Goal: Transaction & Acquisition: Purchase product/service

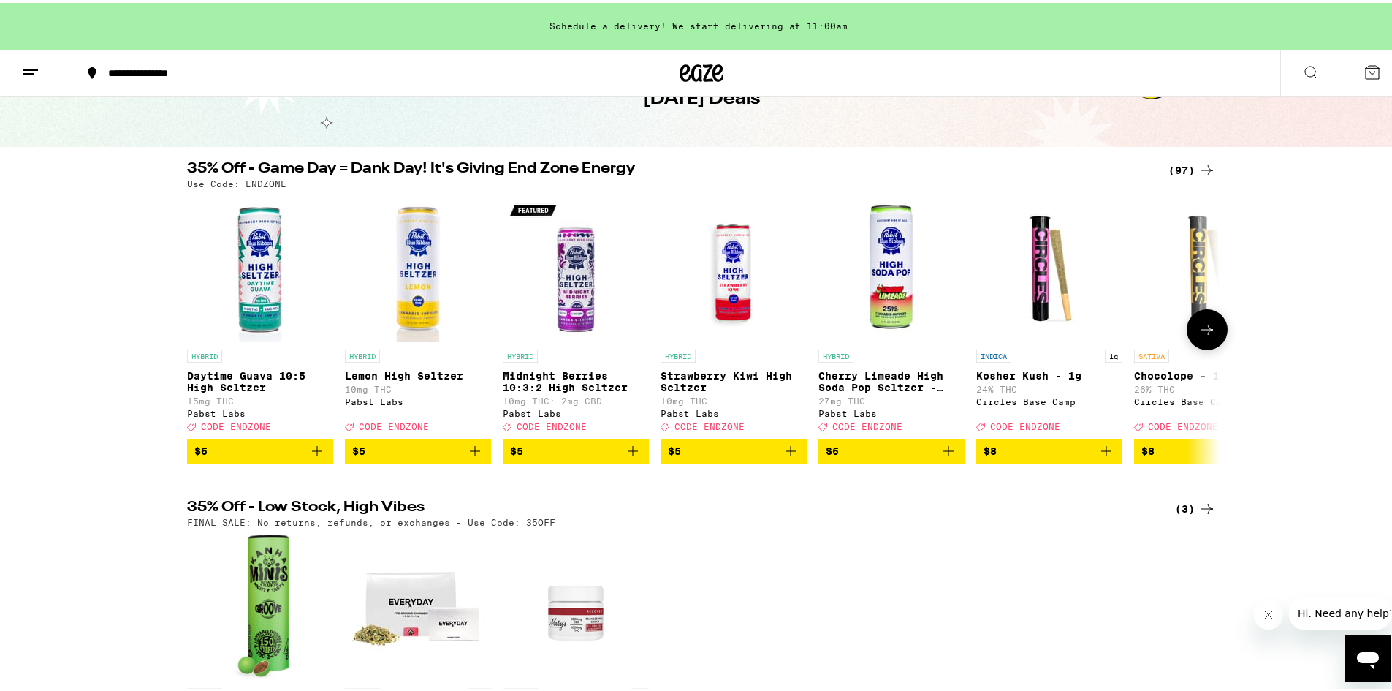
scroll to position [73, 0]
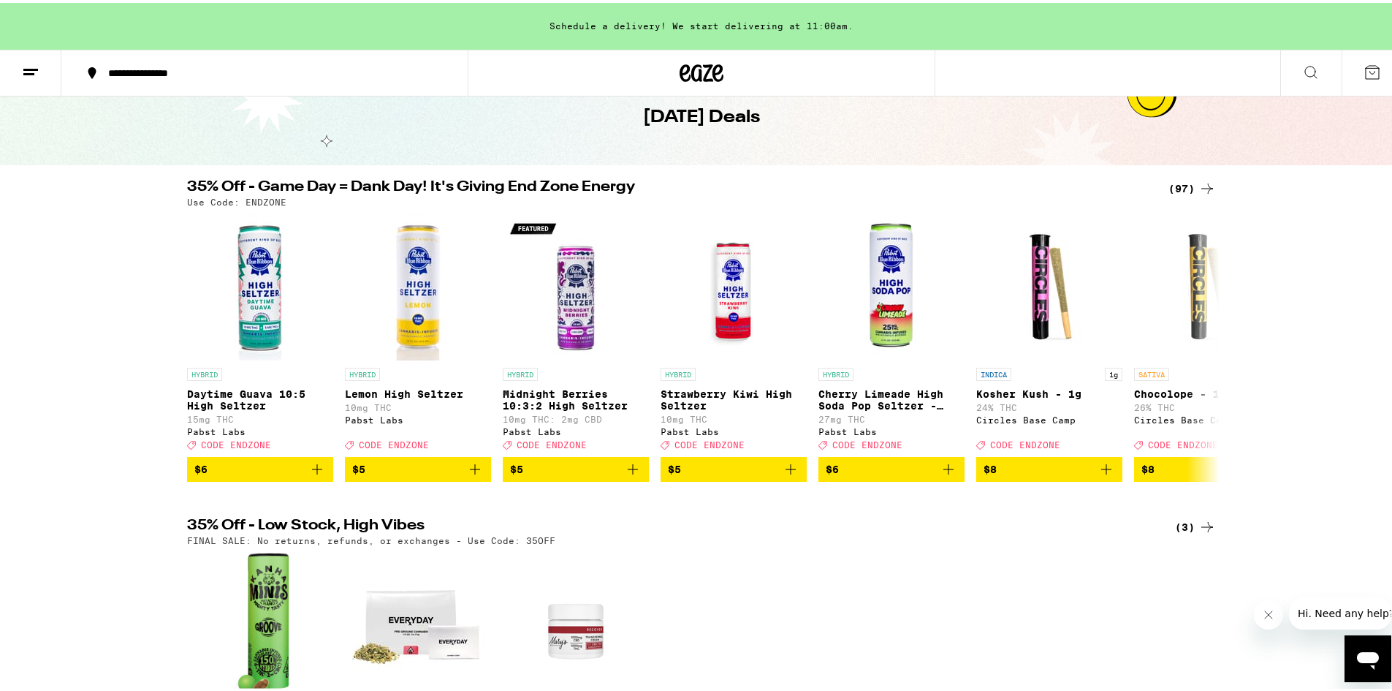
click at [1202, 191] on icon at bounding box center [1207, 186] width 18 height 18
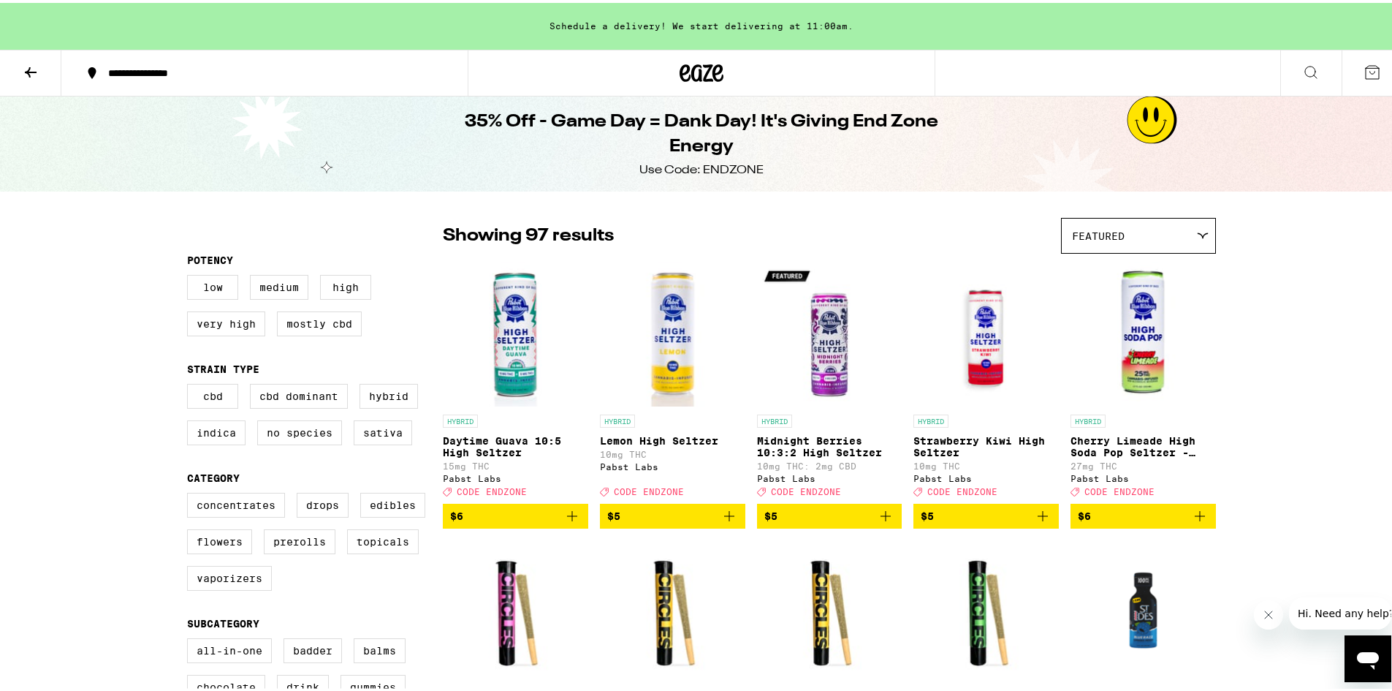
click at [28, 80] on button at bounding box center [30, 70] width 61 height 46
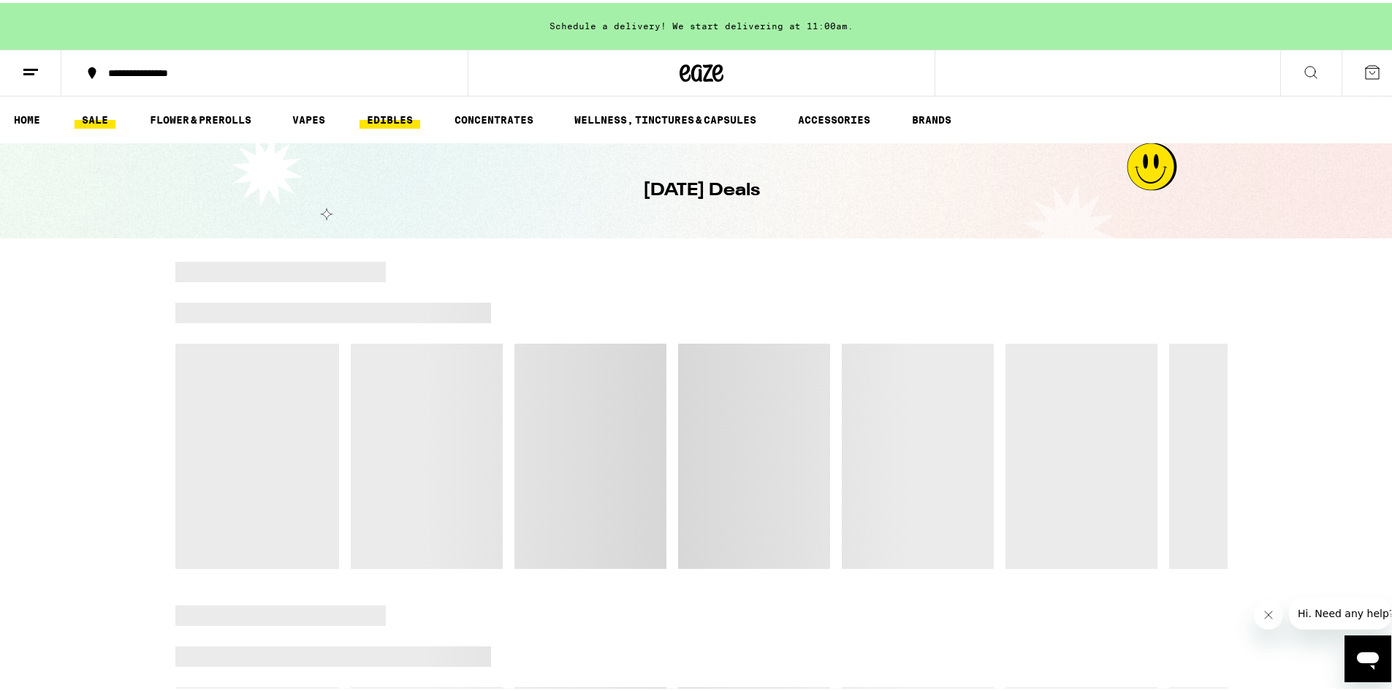
click at [367, 120] on link "EDIBLES" at bounding box center [390, 117] width 61 height 18
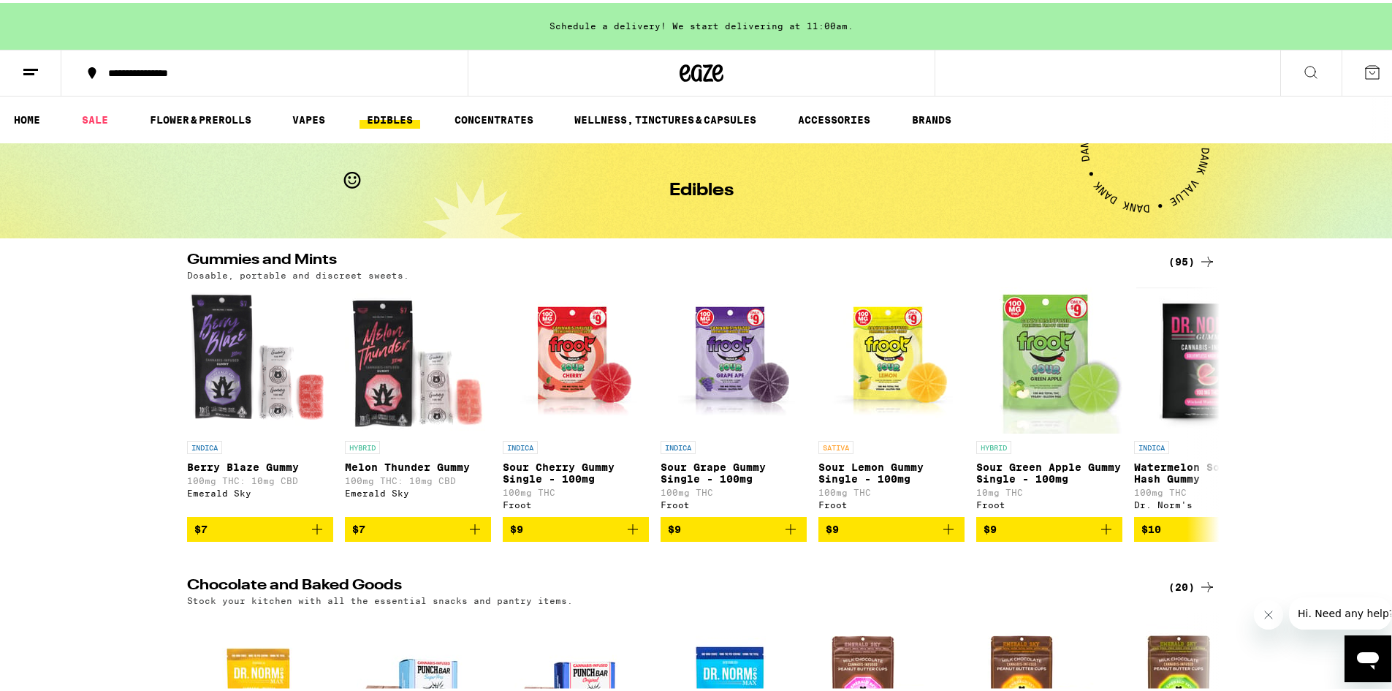
click at [1184, 254] on div "(95)" at bounding box center [1191, 259] width 47 height 18
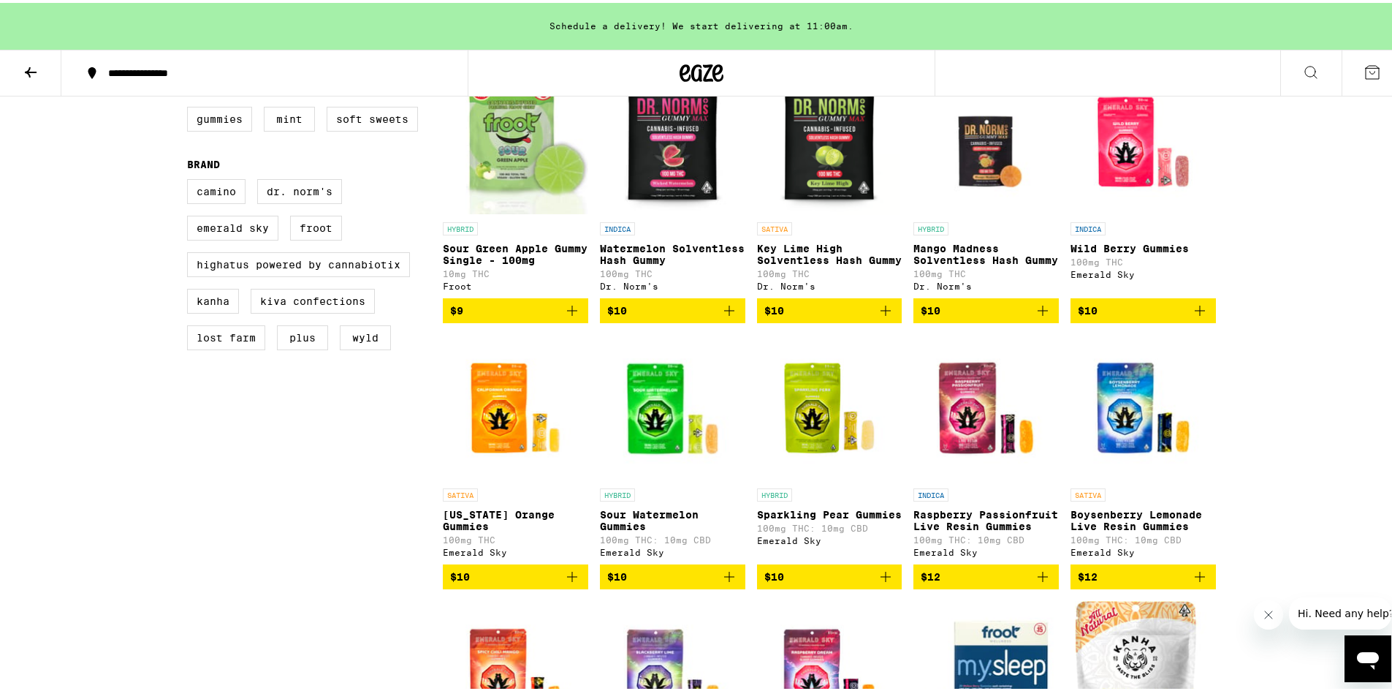
scroll to position [512, 0]
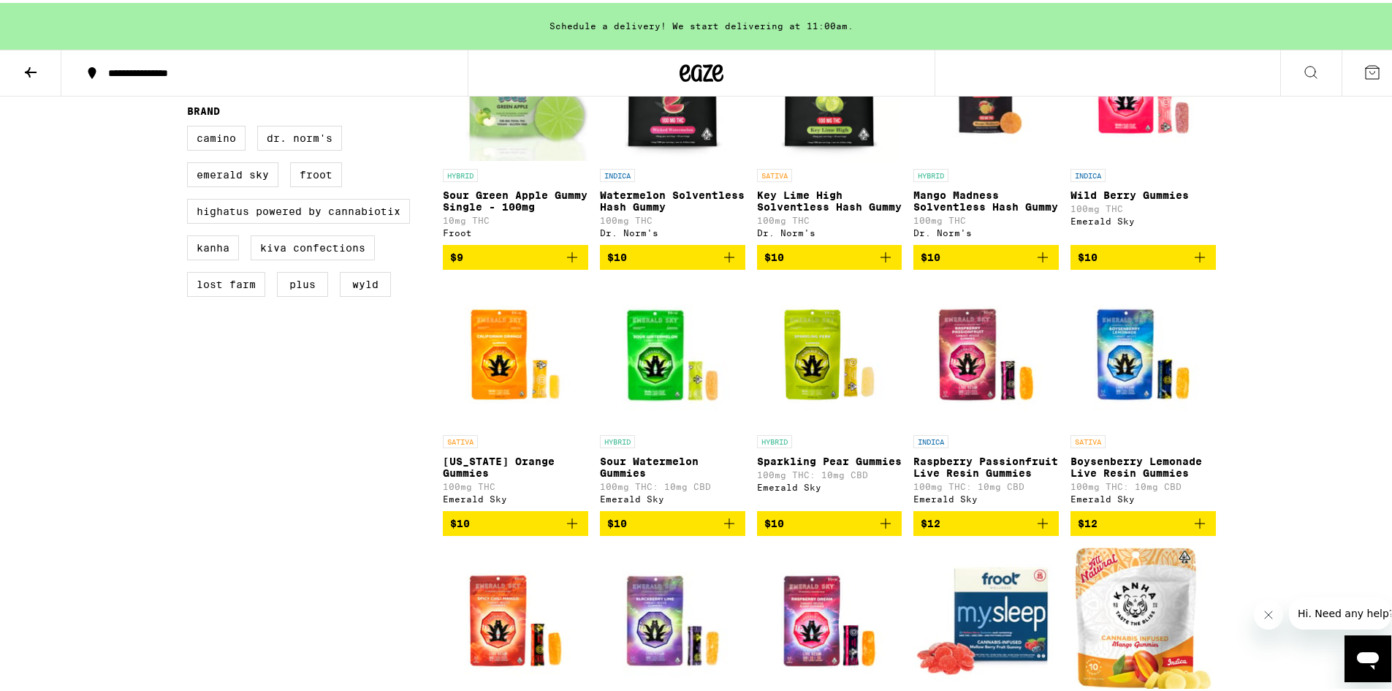
click at [724, 525] on icon "Add to bag" at bounding box center [729, 520] width 10 height 10
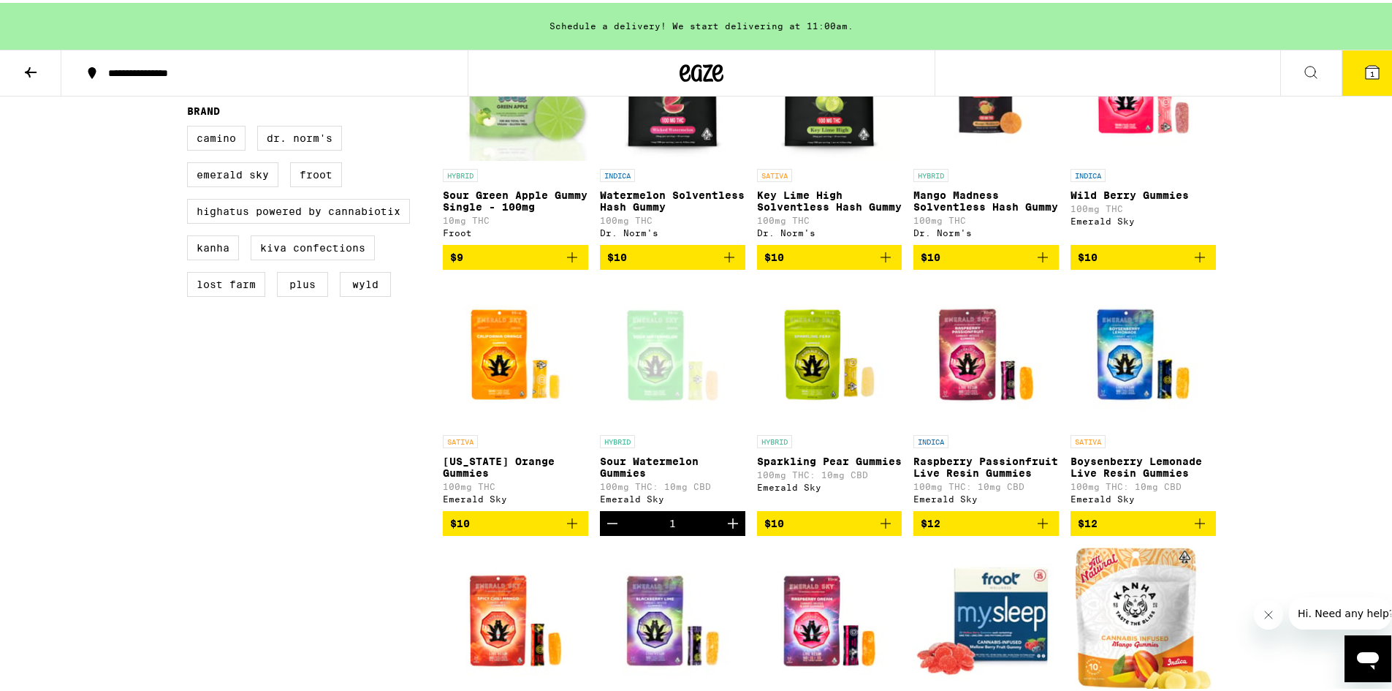
click at [724, 529] on icon "Increment" at bounding box center [733, 521] width 18 height 18
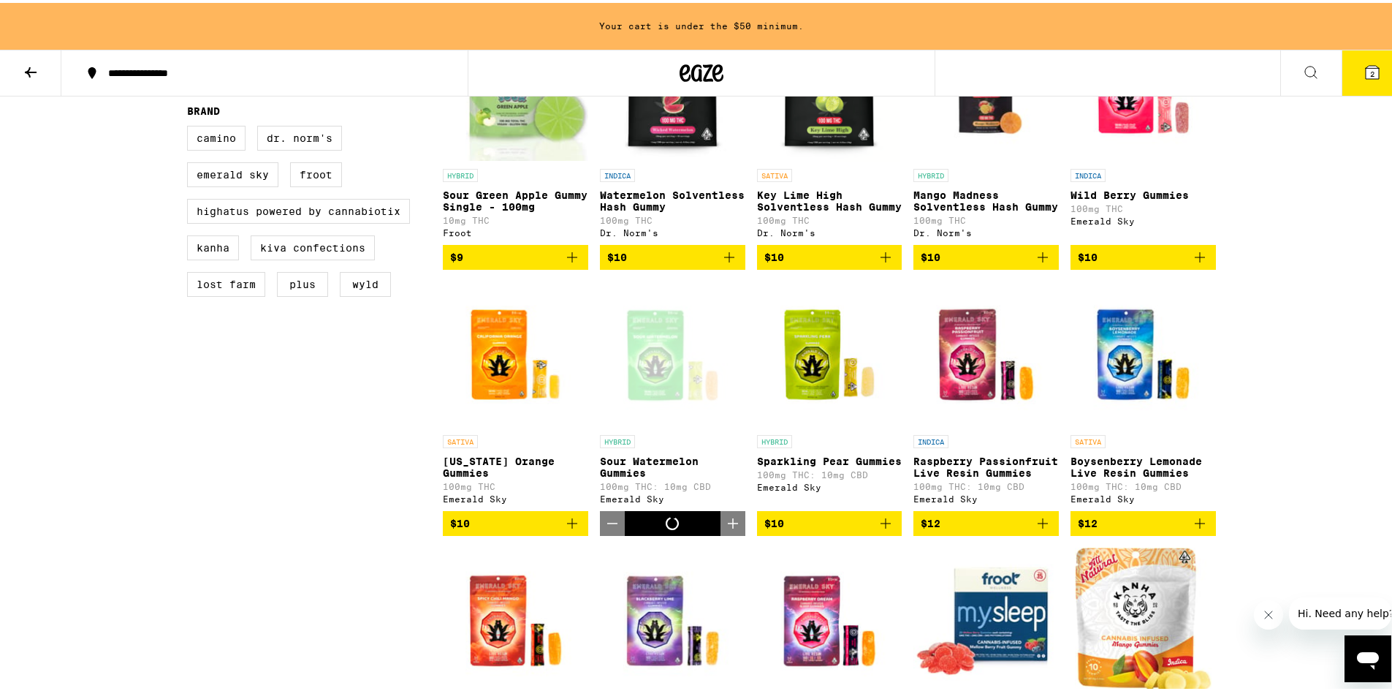
click at [724, 529] on icon "Increment" at bounding box center [733, 521] width 18 height 18
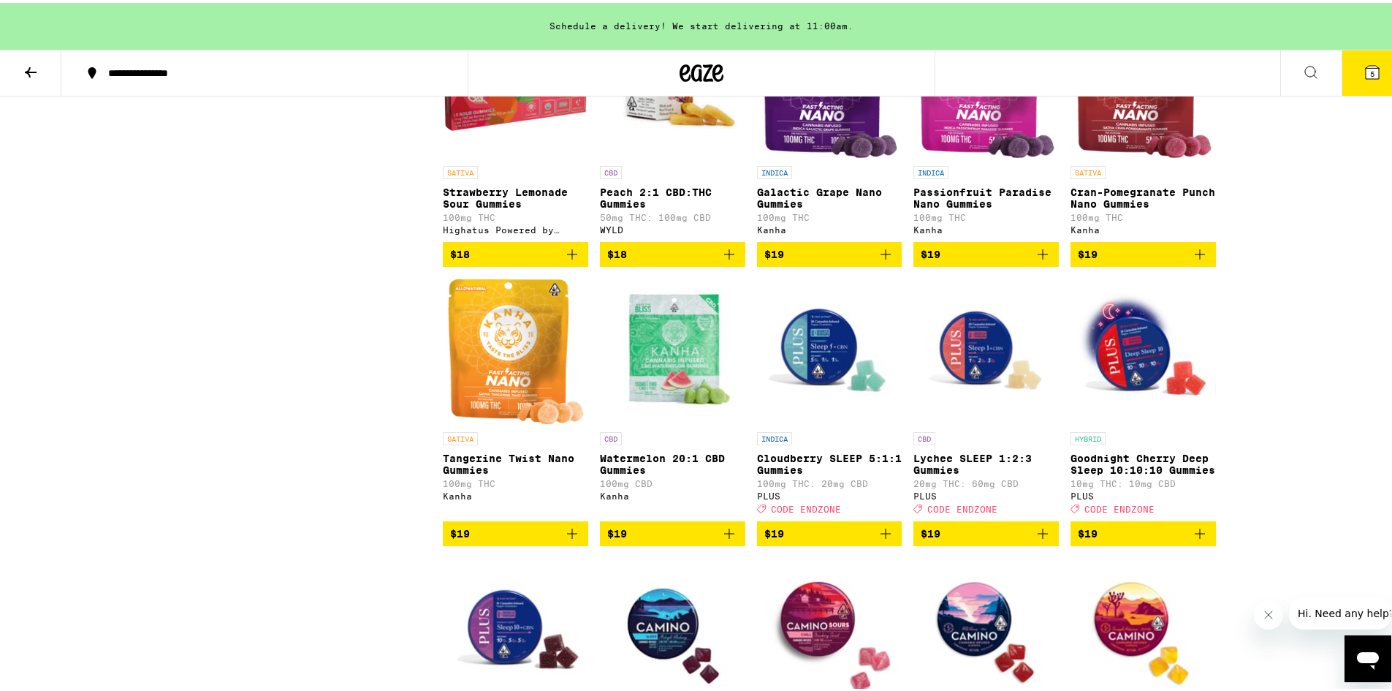
scroll to position [2338, 0]
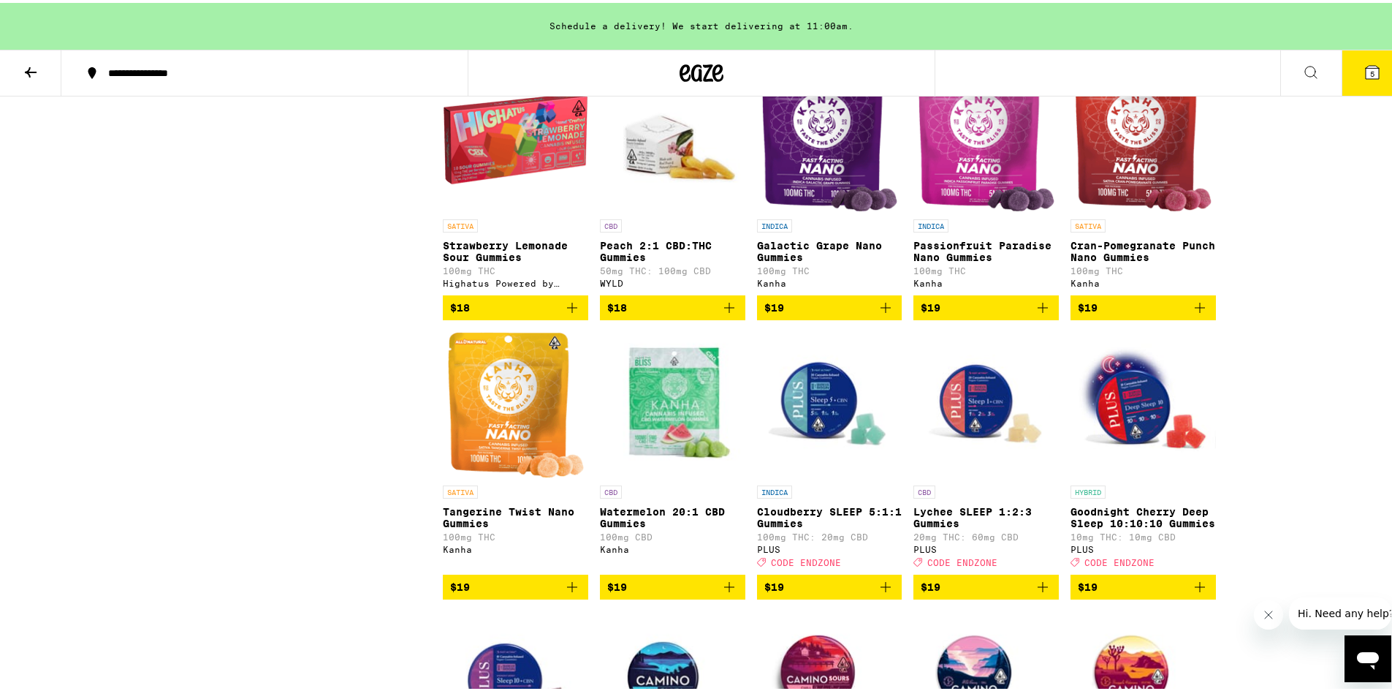
click at [650, 199] on img "Open page for Peach 2:1 CBD:THC Gummies from WYLD" at bounding box center [672, 136] width 145 height 146
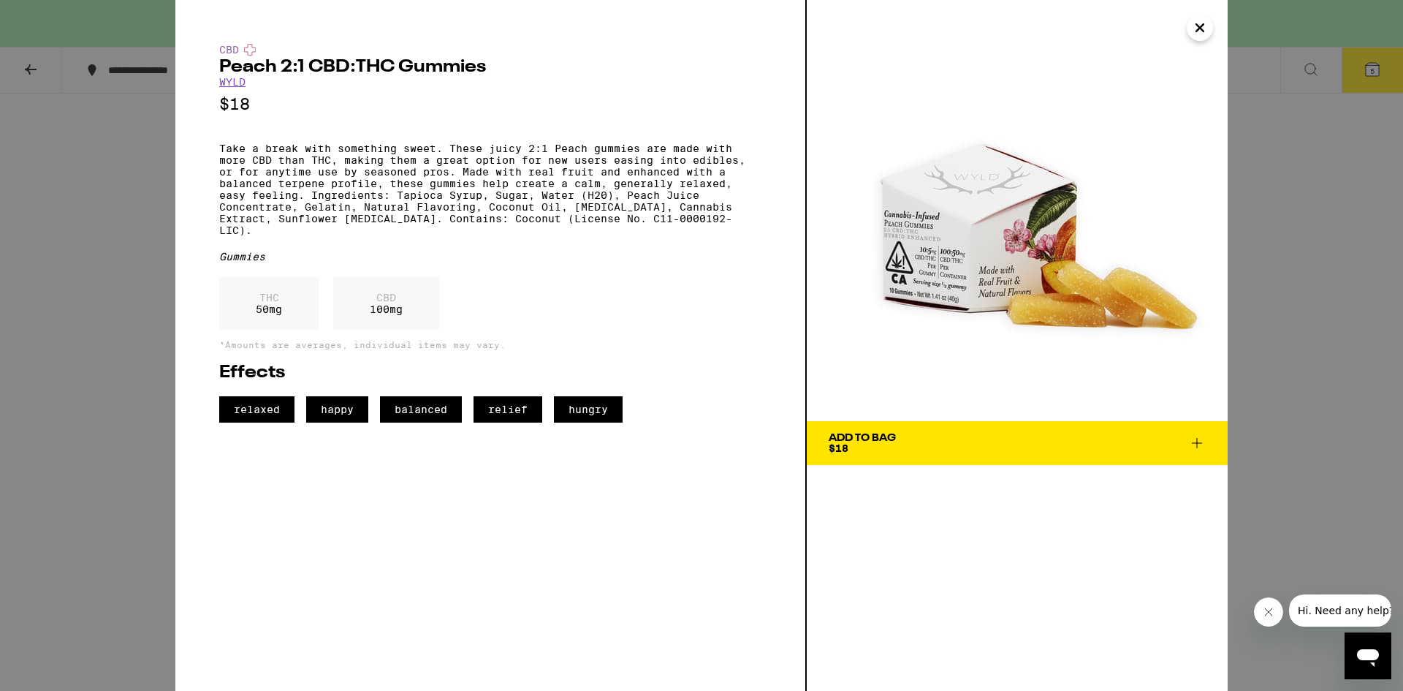
click at [1203, 34] on icon "Close" at bounding box center [1200, 28] width 18 height 22
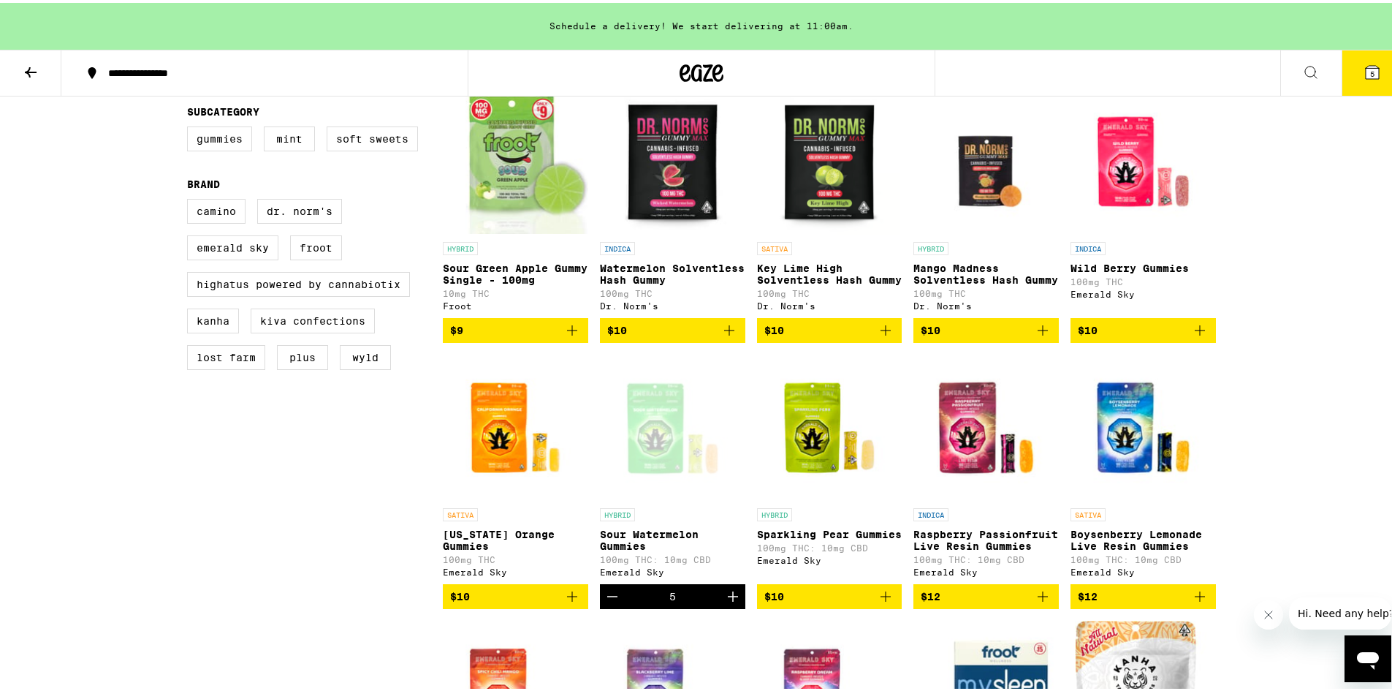
scroll to position [512, 0]
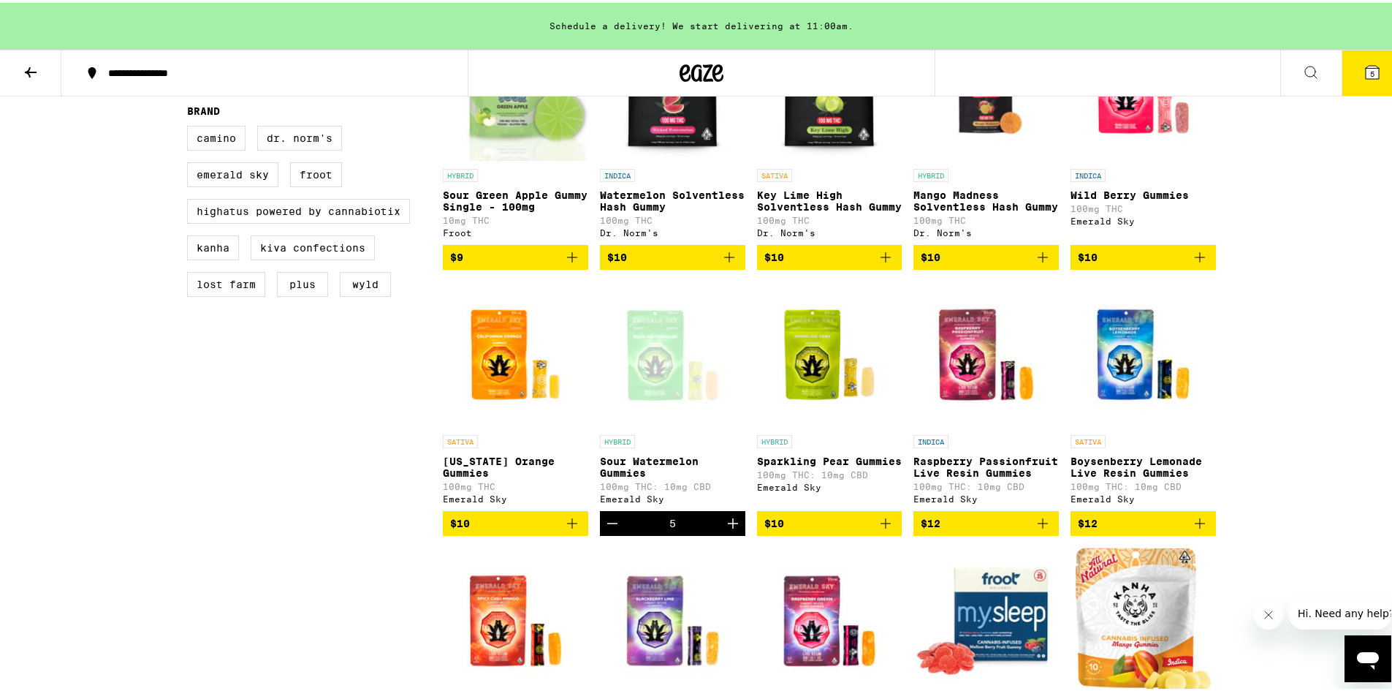
click at [1364, 83] on button "5" at bounding box center [1372, 69] width 61 height 45
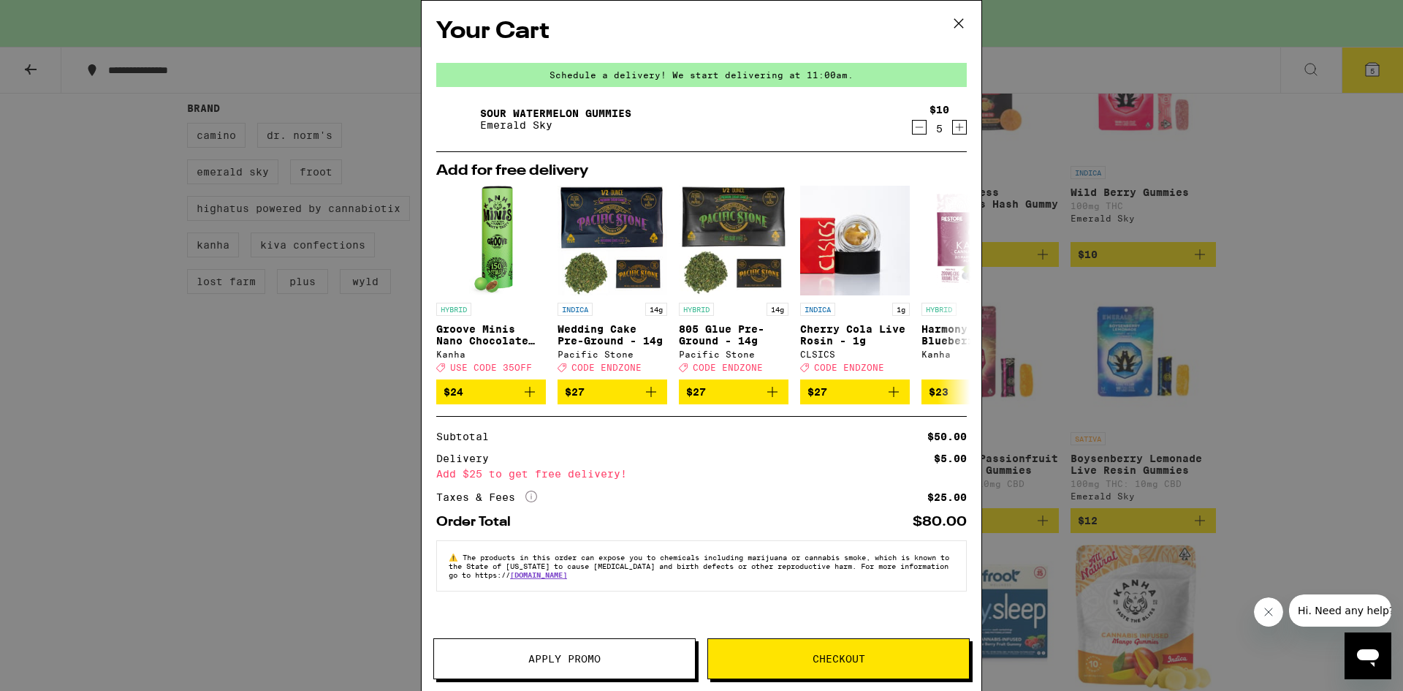
click at [624, 657] on span "Apply Promo" at bounding box center [564, 658] width 261 height 10
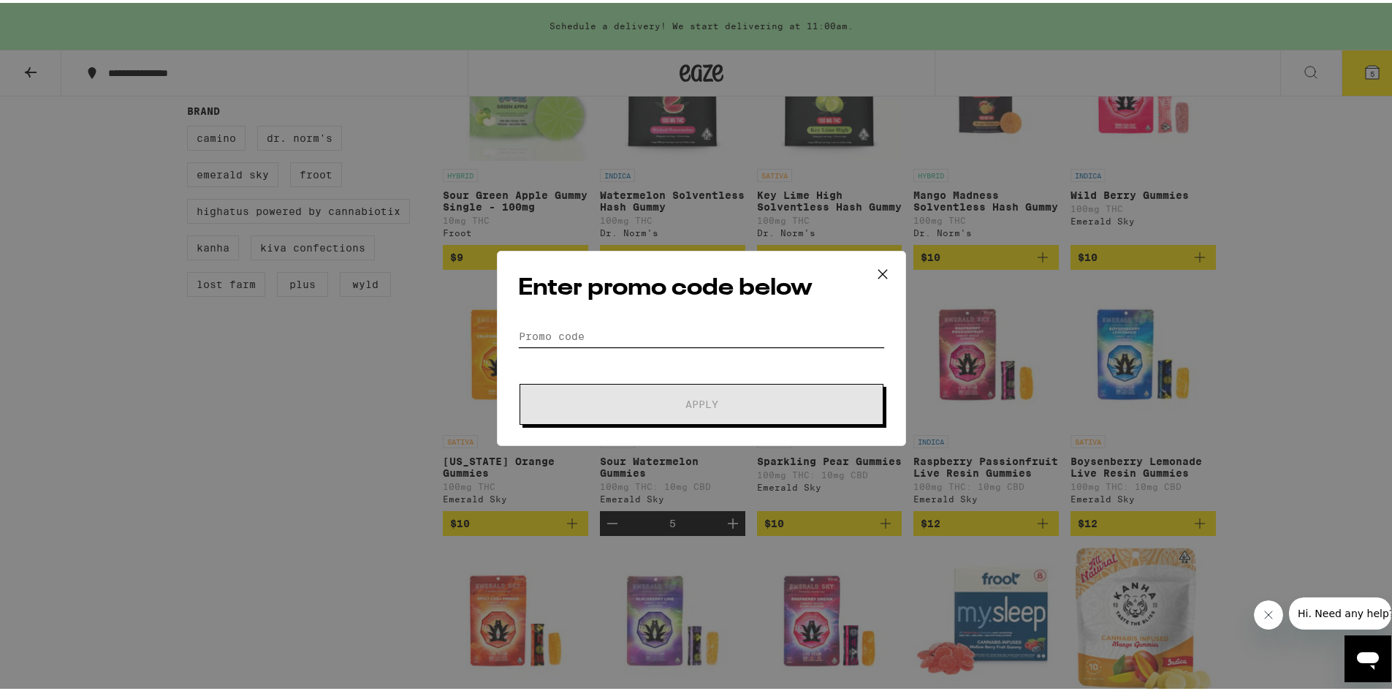
click at [770, 332] on input "Promo Code" at bounding box center [701, 333] width 367 height 22
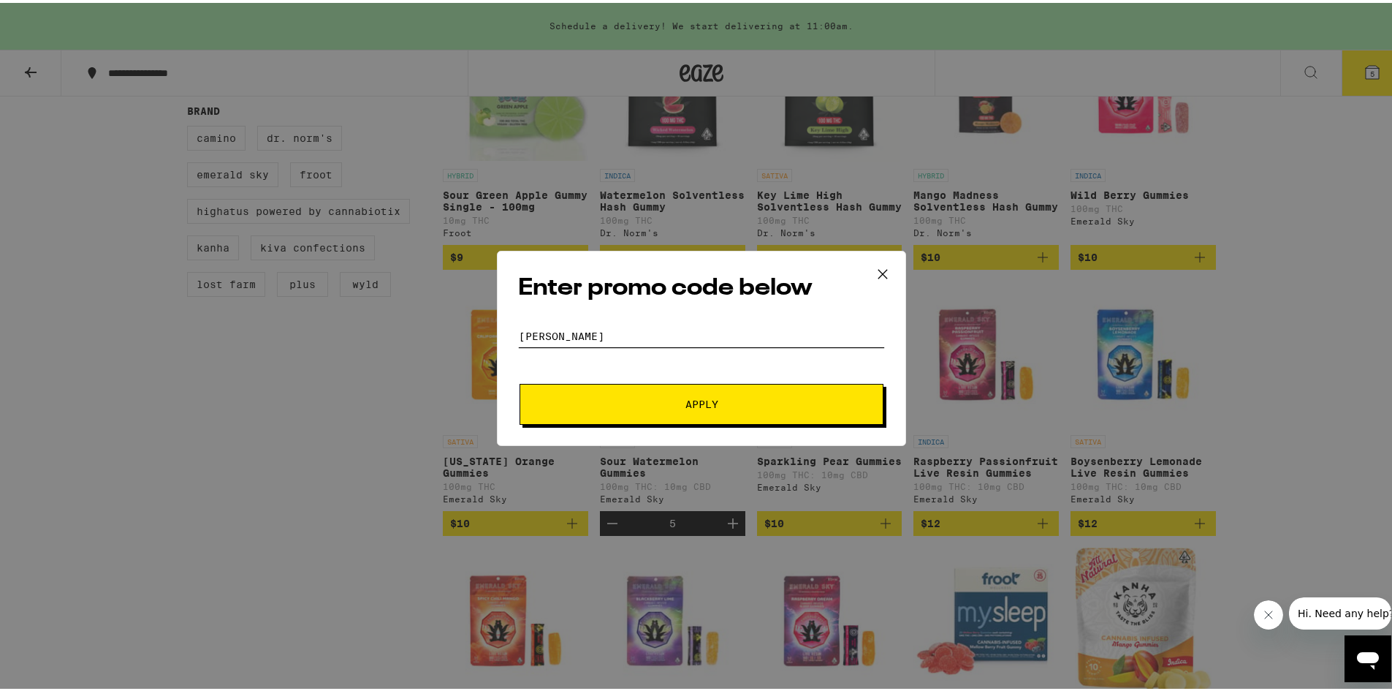
click at [520, 381] on button "Apply" at bounding box center [702, 401] width 364 height 41
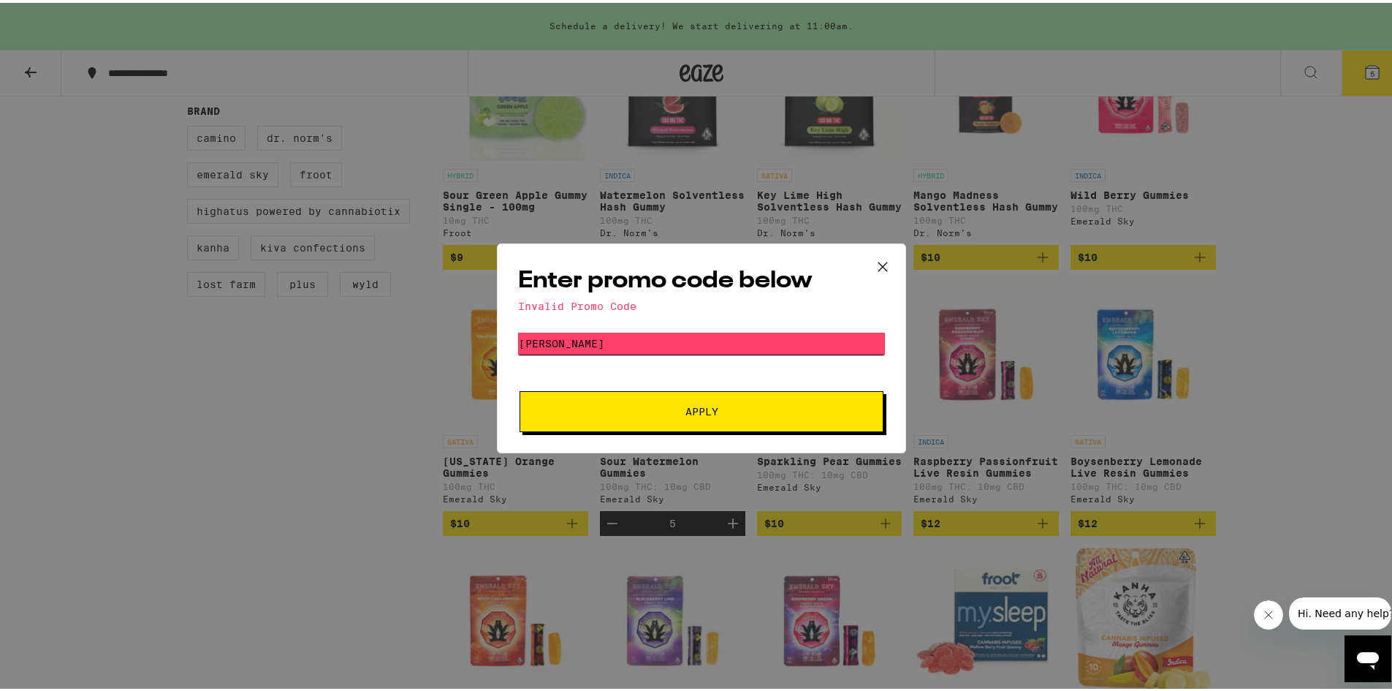
click at [620, 344] on input "[PERSON_NAME]" at bounding box center [701, 341] width 367 height 22
type input "endzone"
click at [520, 388] on button "Apply" at bounding box center [702, 408] width 364 height 41
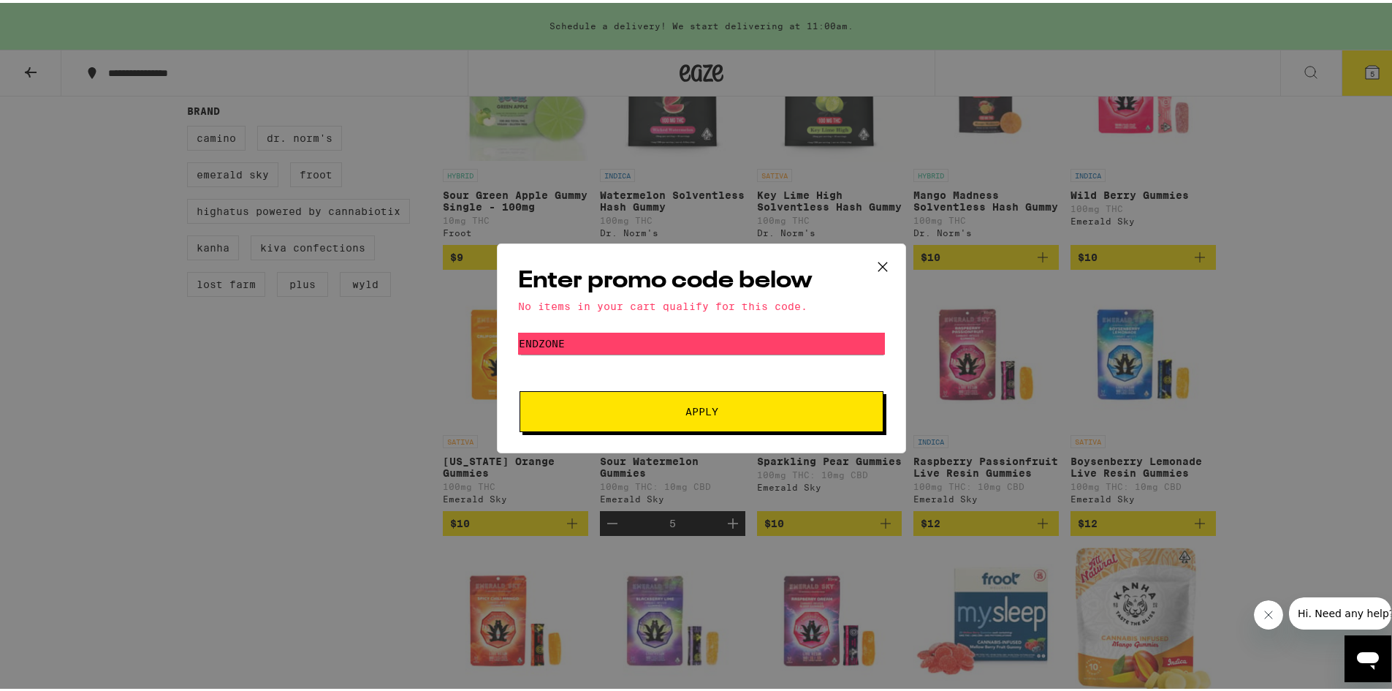
click at [872, 254] on icon at bounding box center [883, 264] width 22 height 22
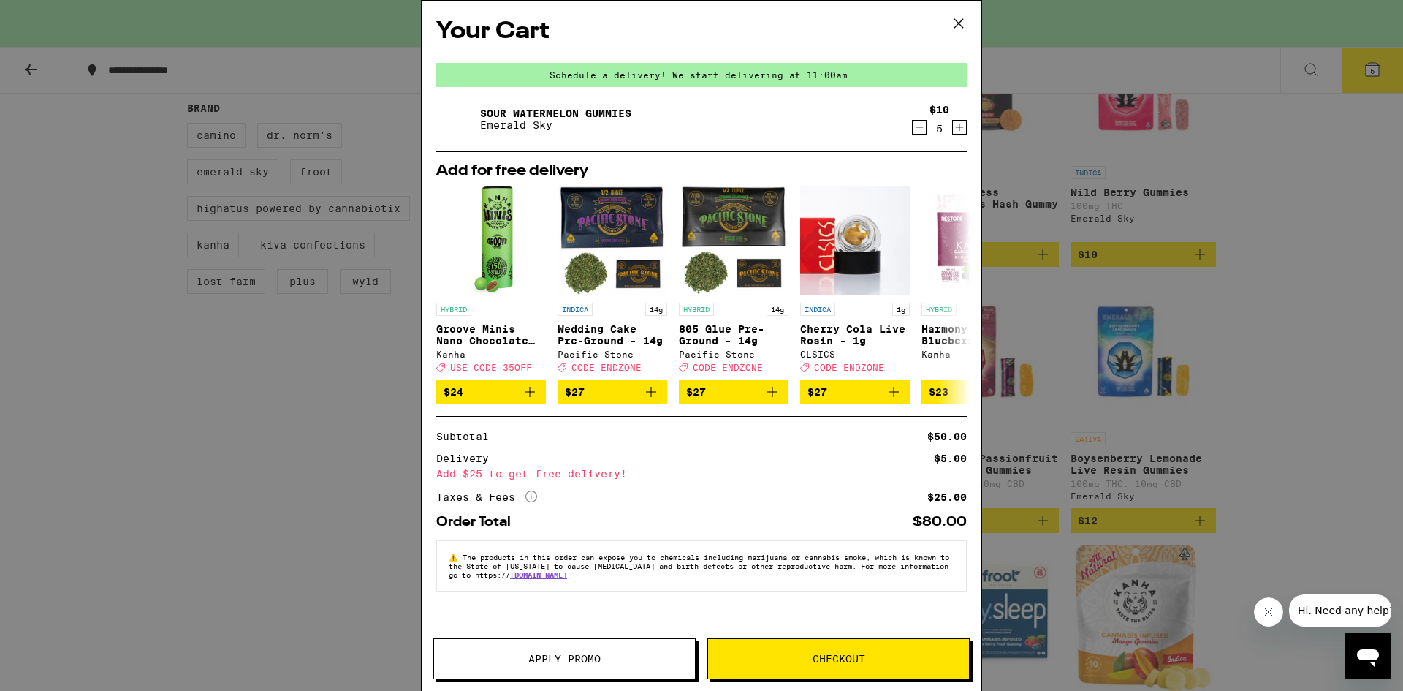
click at [960, 20] on icon at bounding box center [959, 23] width 22 height 22
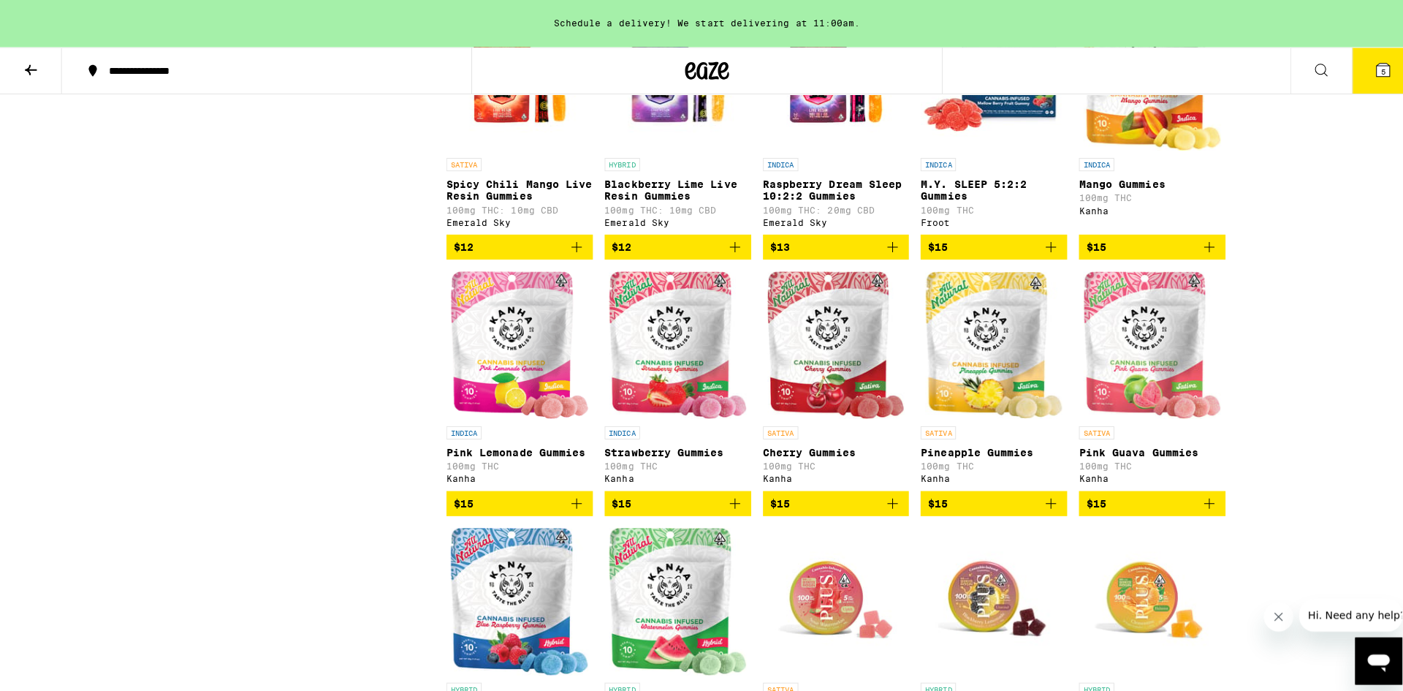
scroll to position [1023, 0]
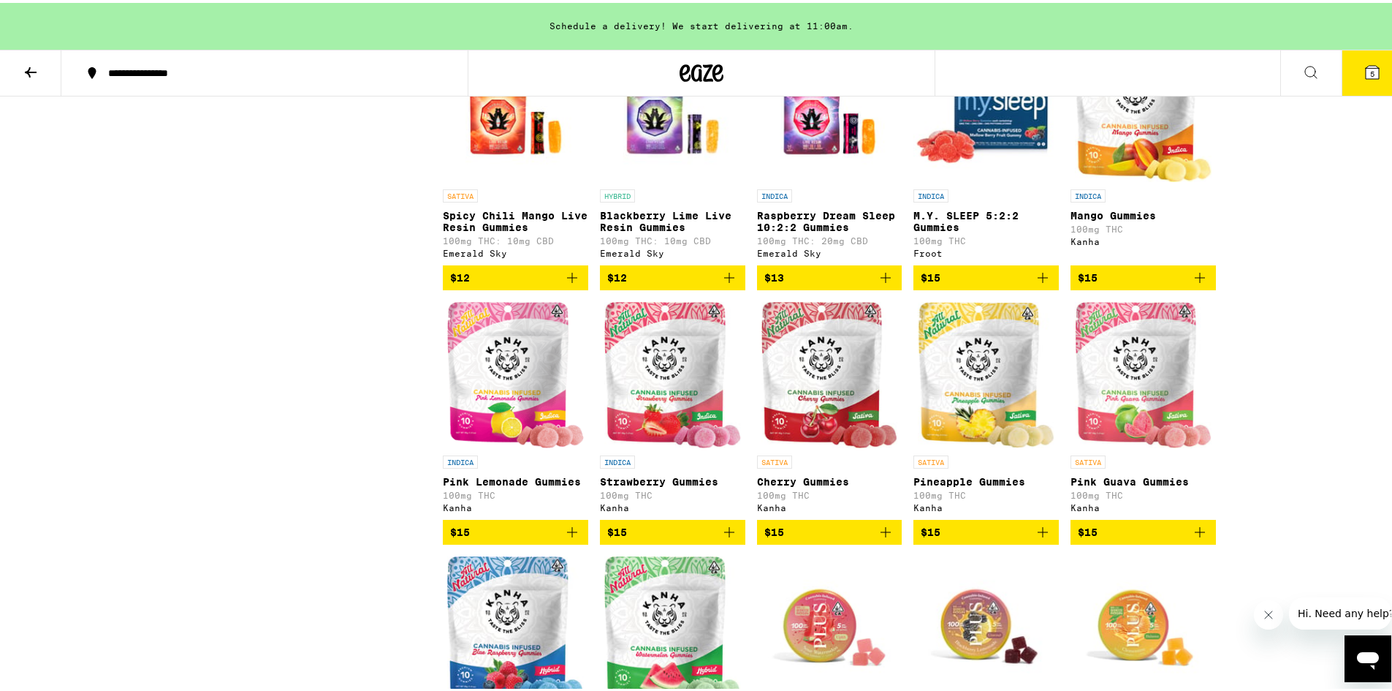
click at [1342, 87] on button "5" at bounding box center [1372, 69] width 61 height 45
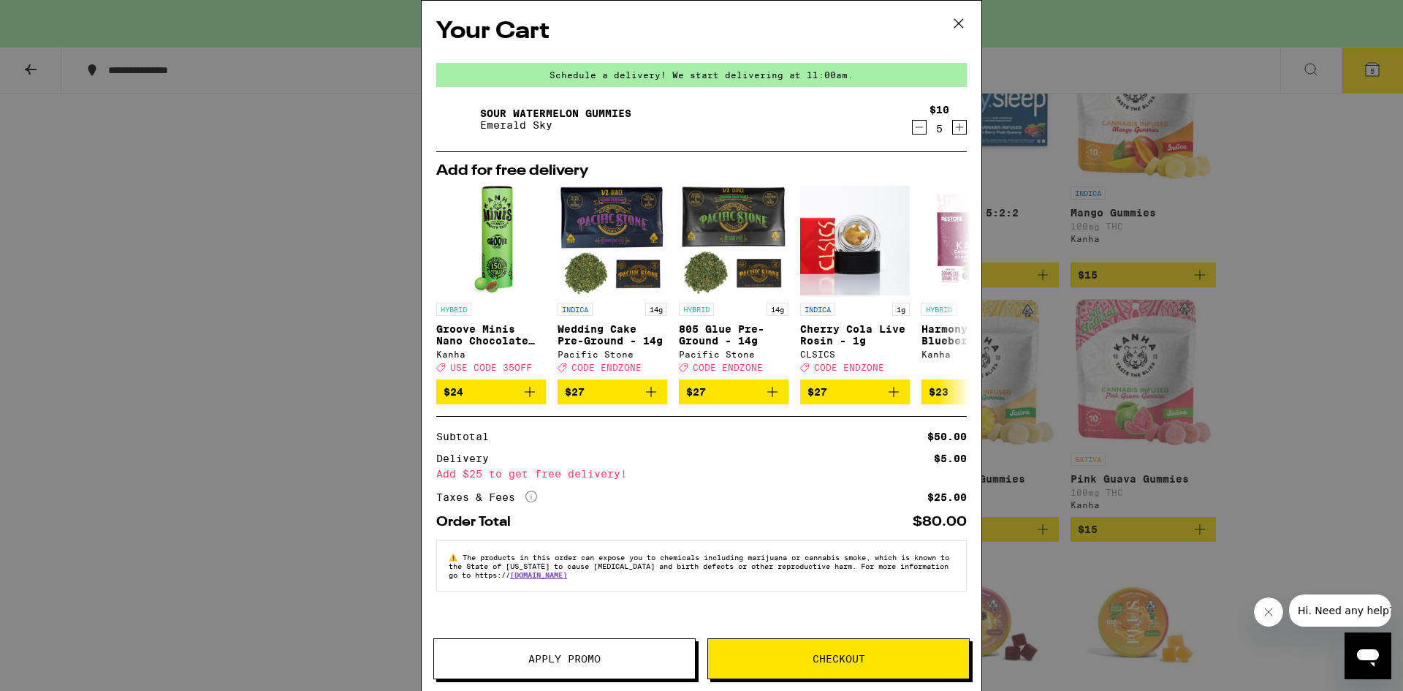
click at [828, 648] on button "Checkout" at bounding box center [838, 658] width 262 height 41
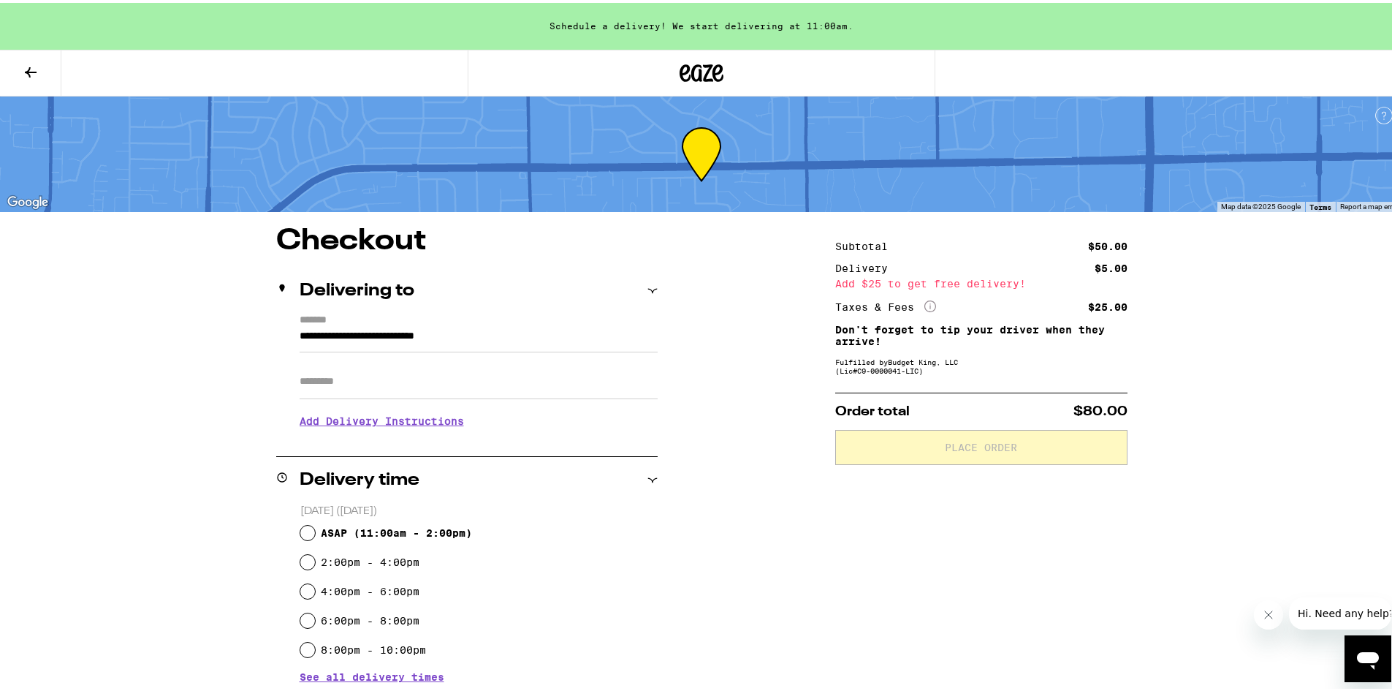
click at [386, 386] on input "Apt/Suite" at bounding box center [479, 378] width 358 height 35
type input "**"
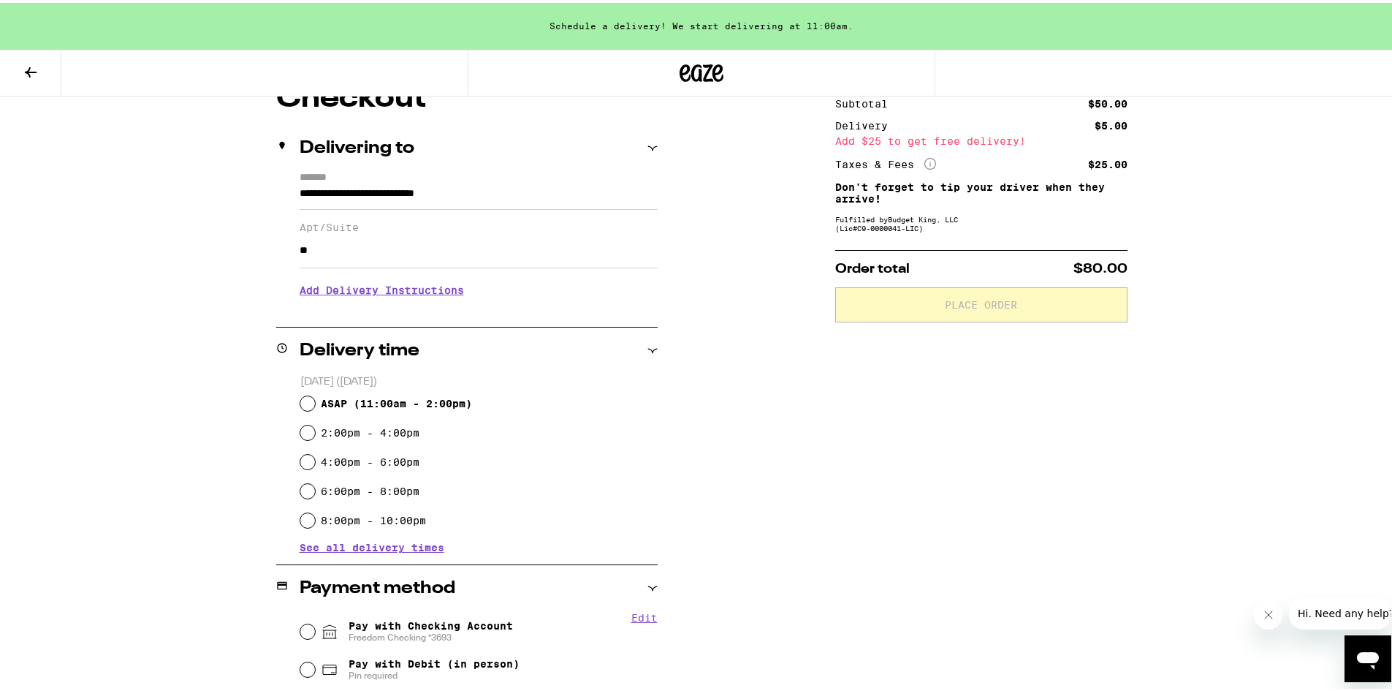
scroll to position [146, 0]
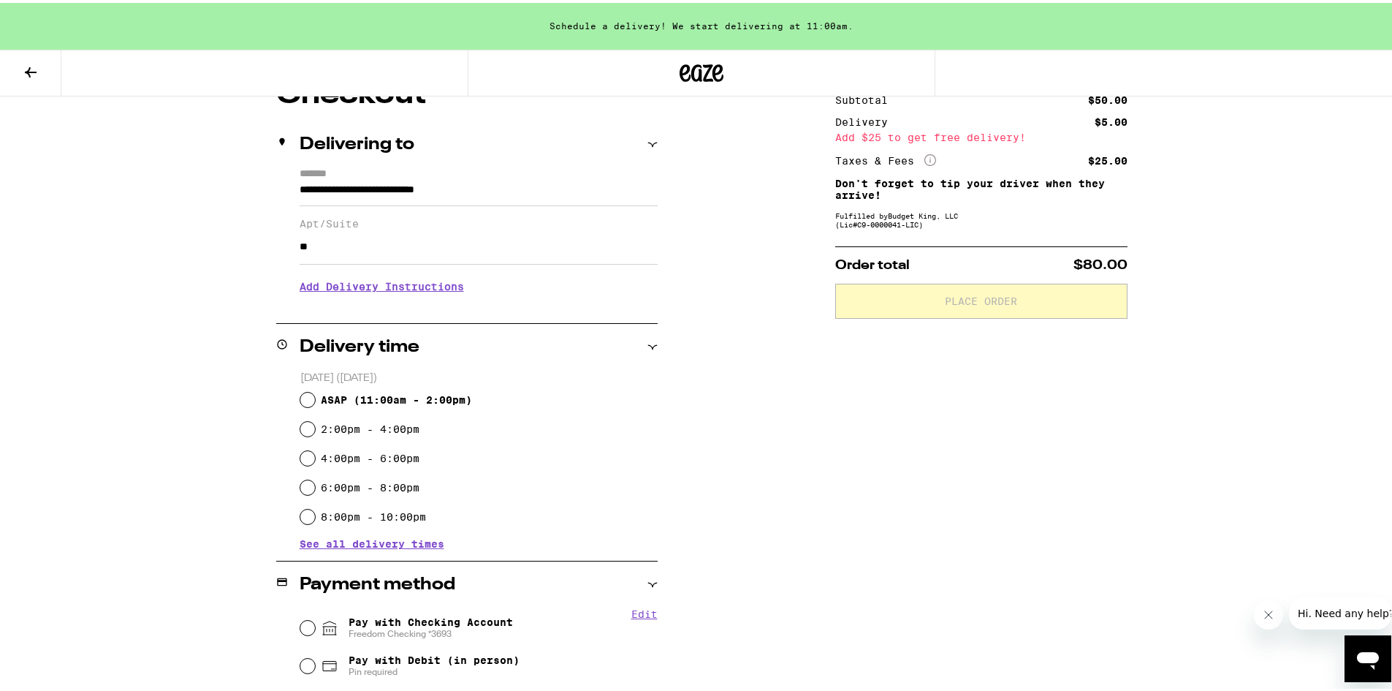
click at [435, 402] on span "ASAP ( 11:00am - 2:00pm )" at bounding box center [396, 397] width 151 height 12
click at [315, 402] on input "ASAP ( 11:00am - 2:00pm )" at bounding box center [307, 396] width 15 height 15
radio input "true"
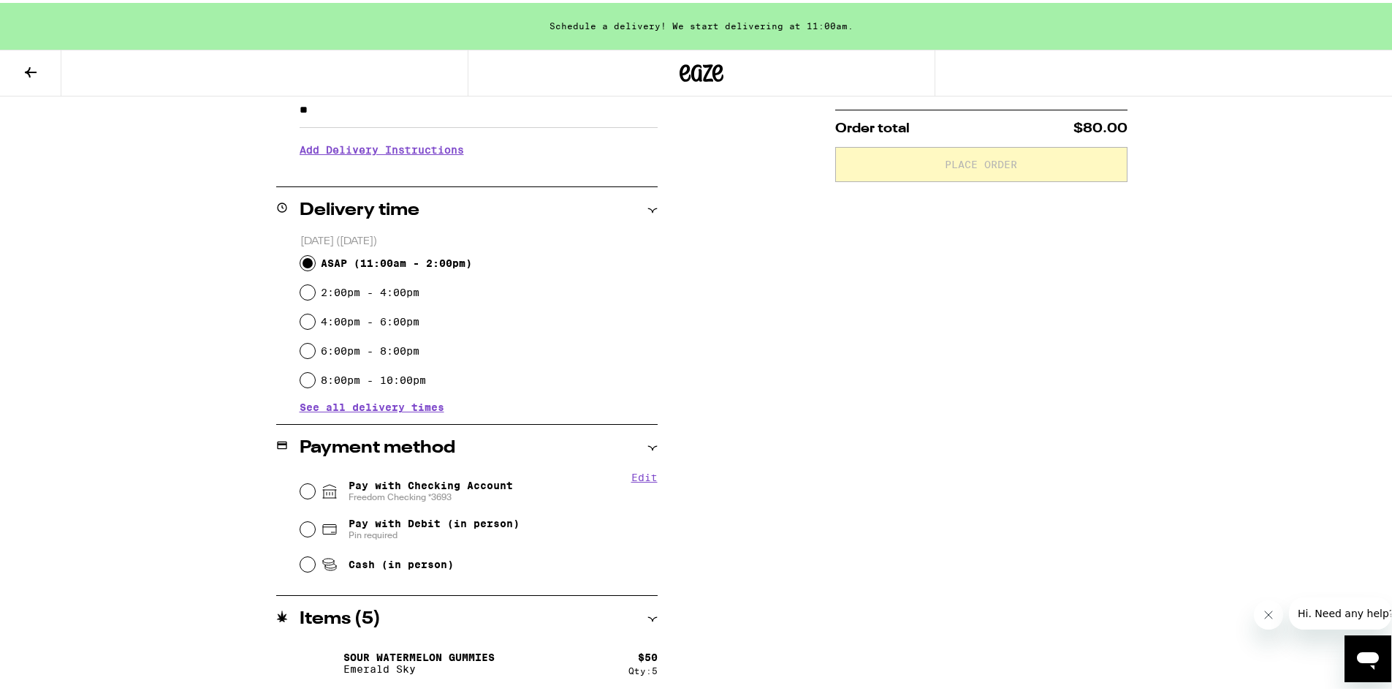
scroll to position [285, 0]
click at [490, 476] on span "Pay with Checking Account Freedom Checking *3693" at bounding box center [431, 485] width 164 height 23
click at [315, 479] on input "Pay with Checking Account Freedom Checking *3693" at bounding box center [307, 486] width 15 height 15
radio input "true"
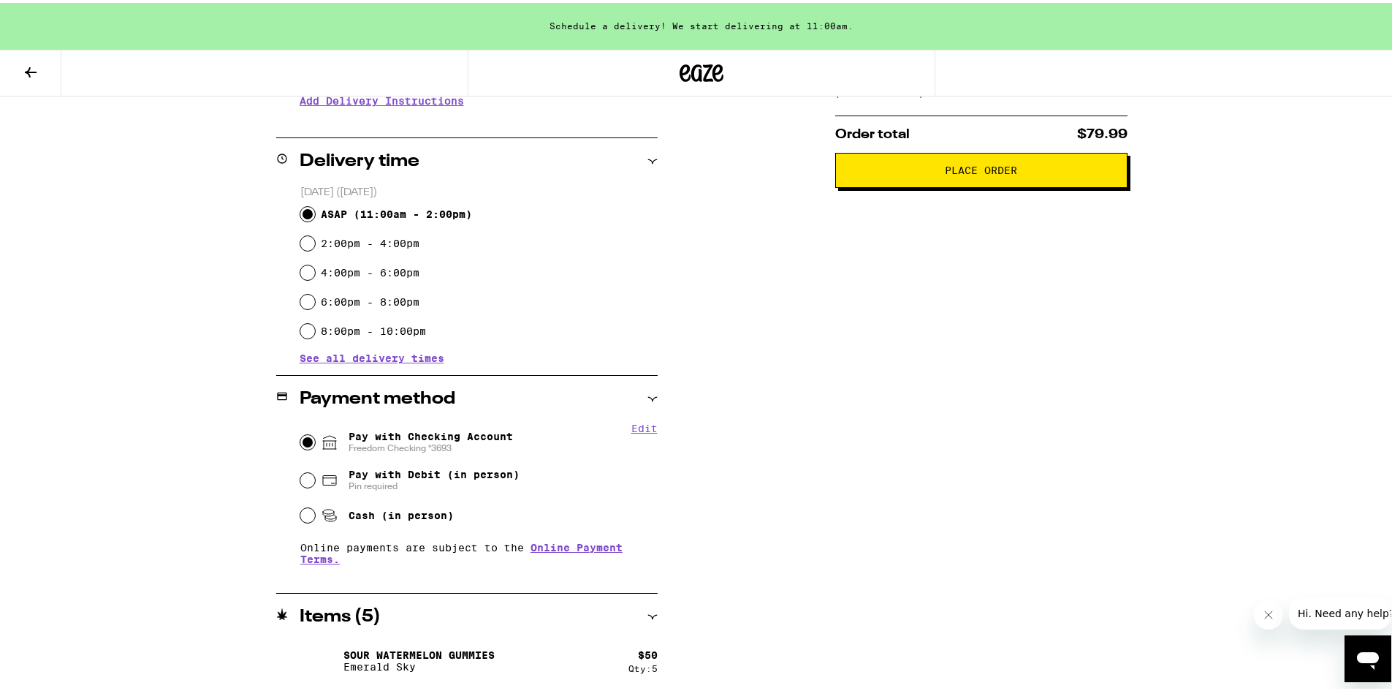
scroll to position [0, 0]
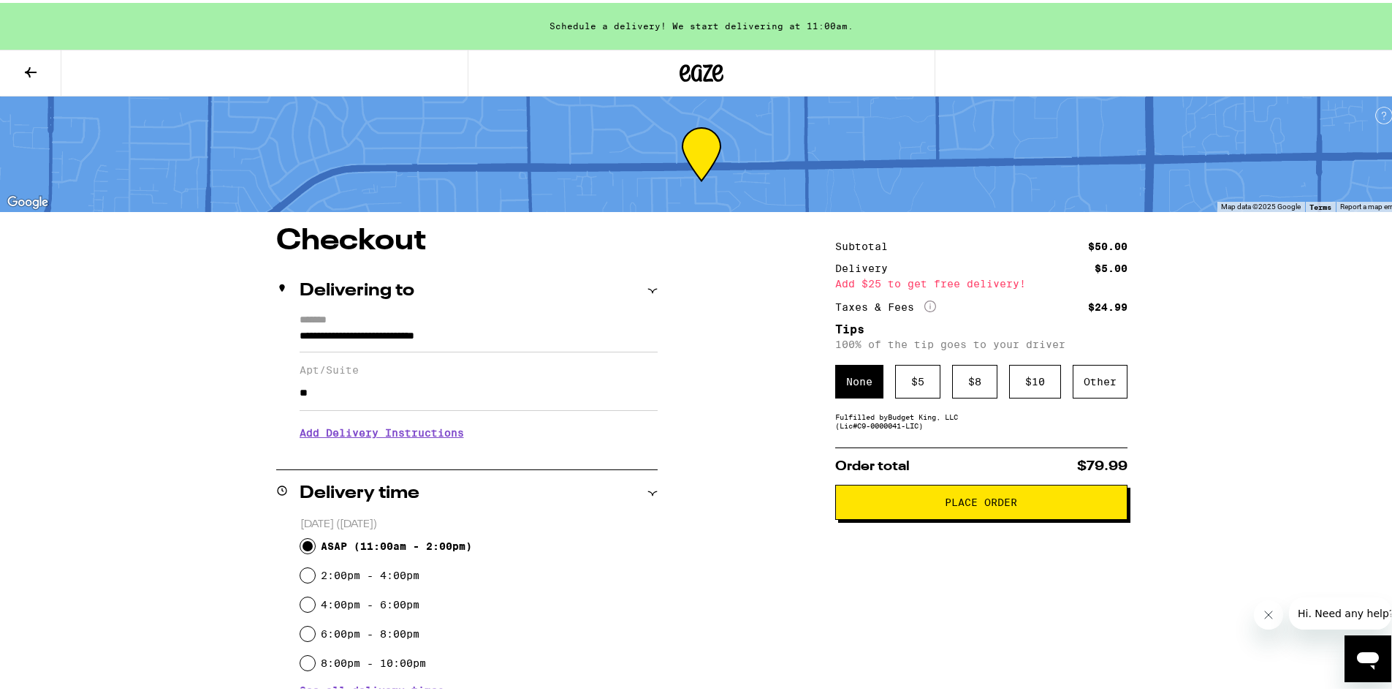
click at [924, 305] on icon "More Info" at bounding box center [930, 303] width 12 height 12
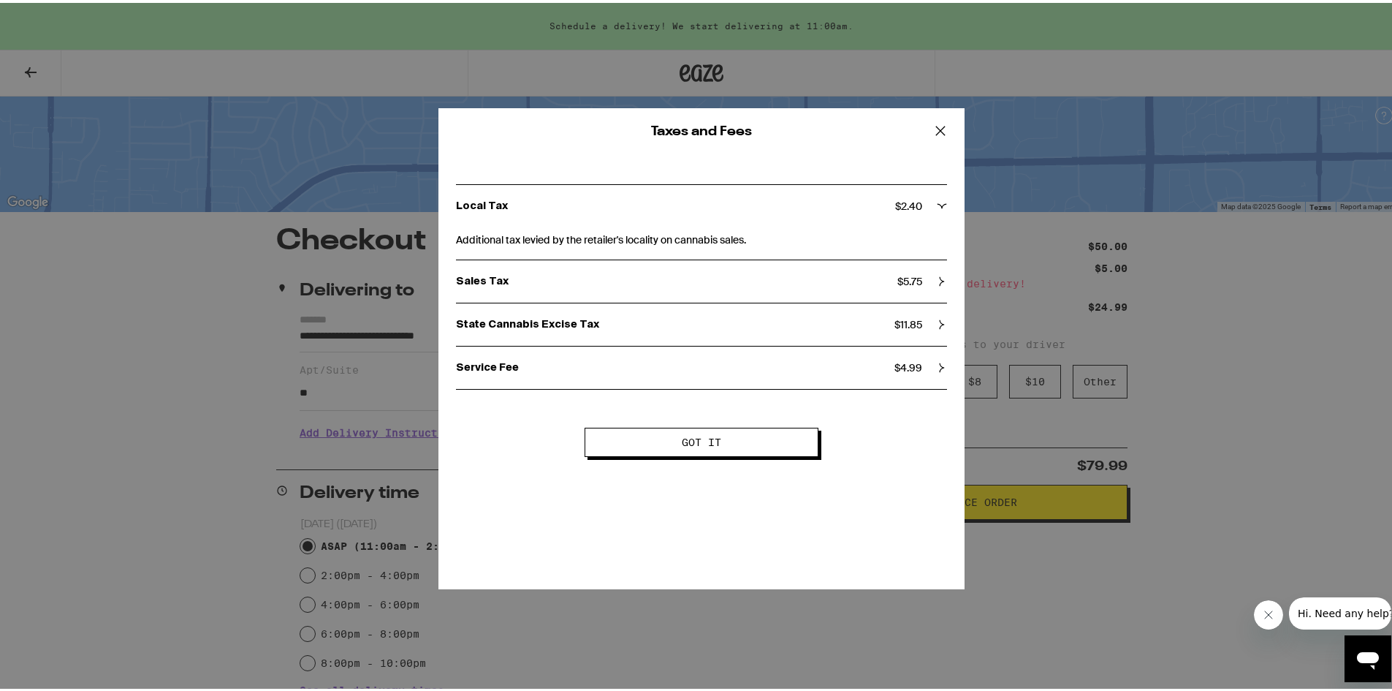
click at [932, 134] on icon at bounding box center [941, 128] width 22 height 22
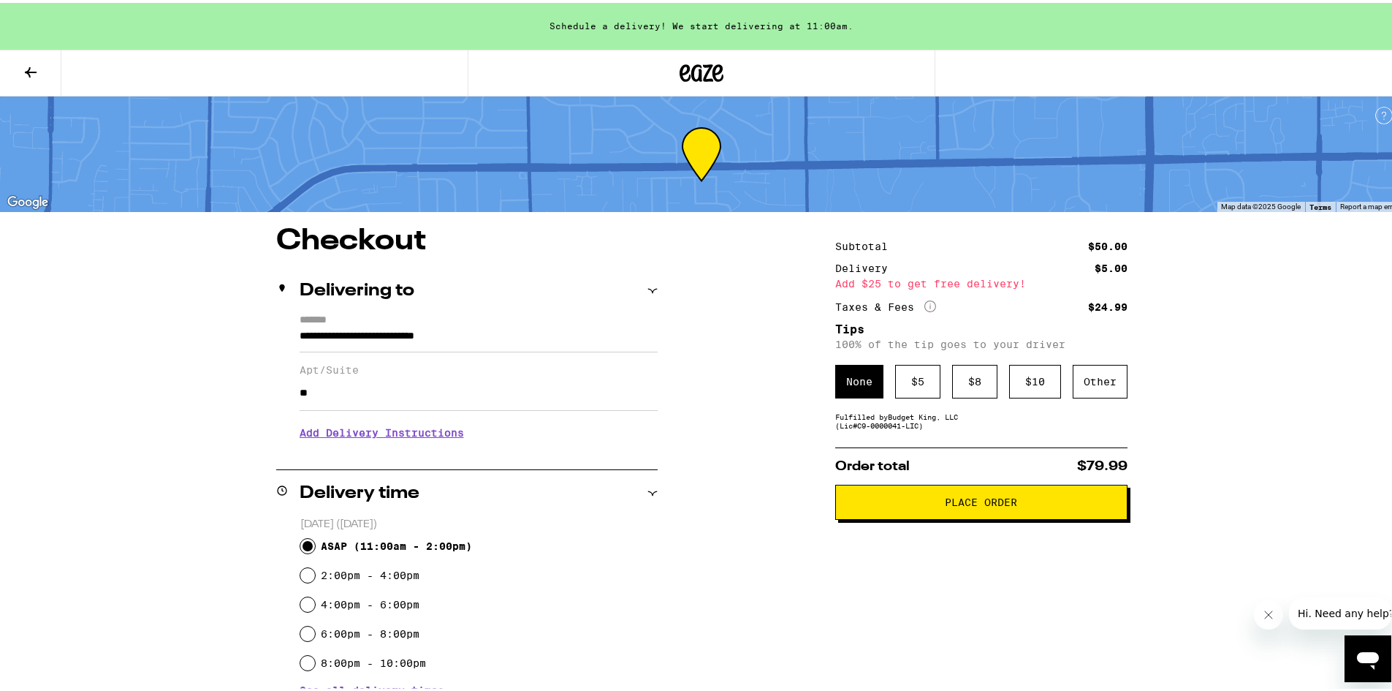
click at [1008, 510] on button "Place Order" at bounding box center [981, 499] width 292 height 35
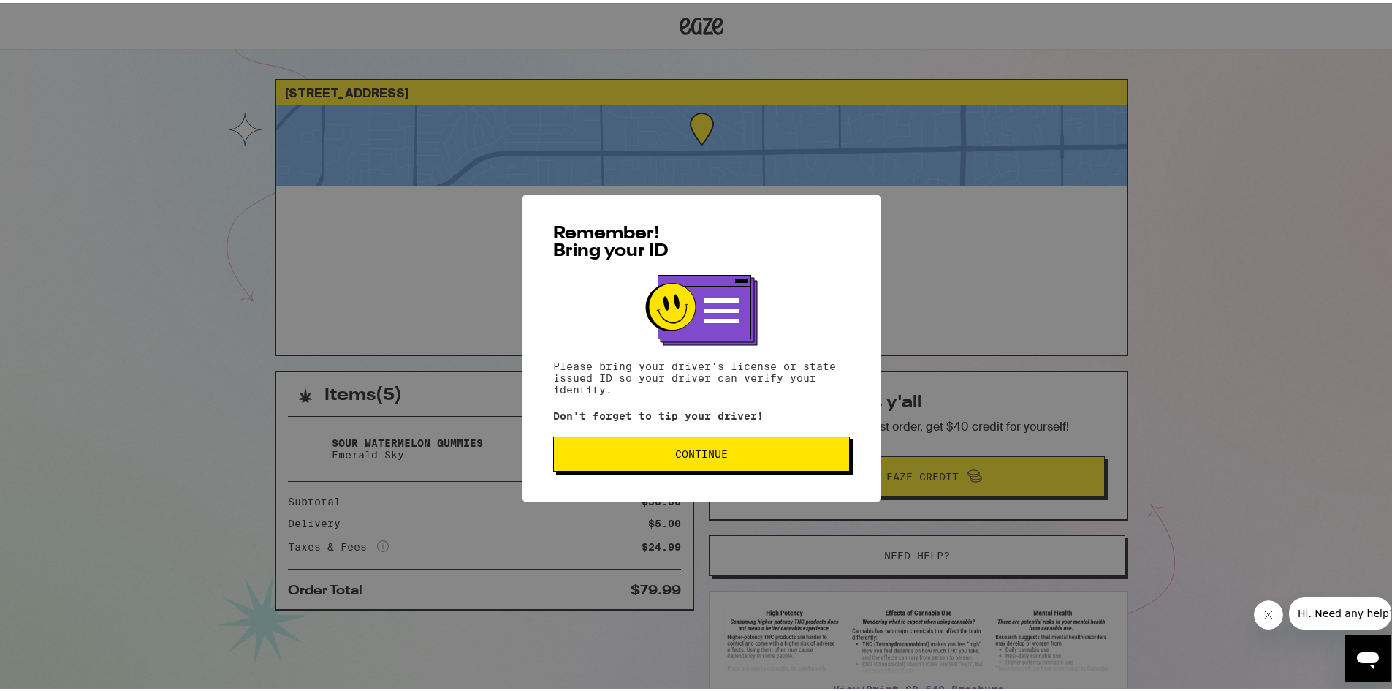
click at [832, 459] on button "Continue" at bounding box center [701, 450] width 297 height 35
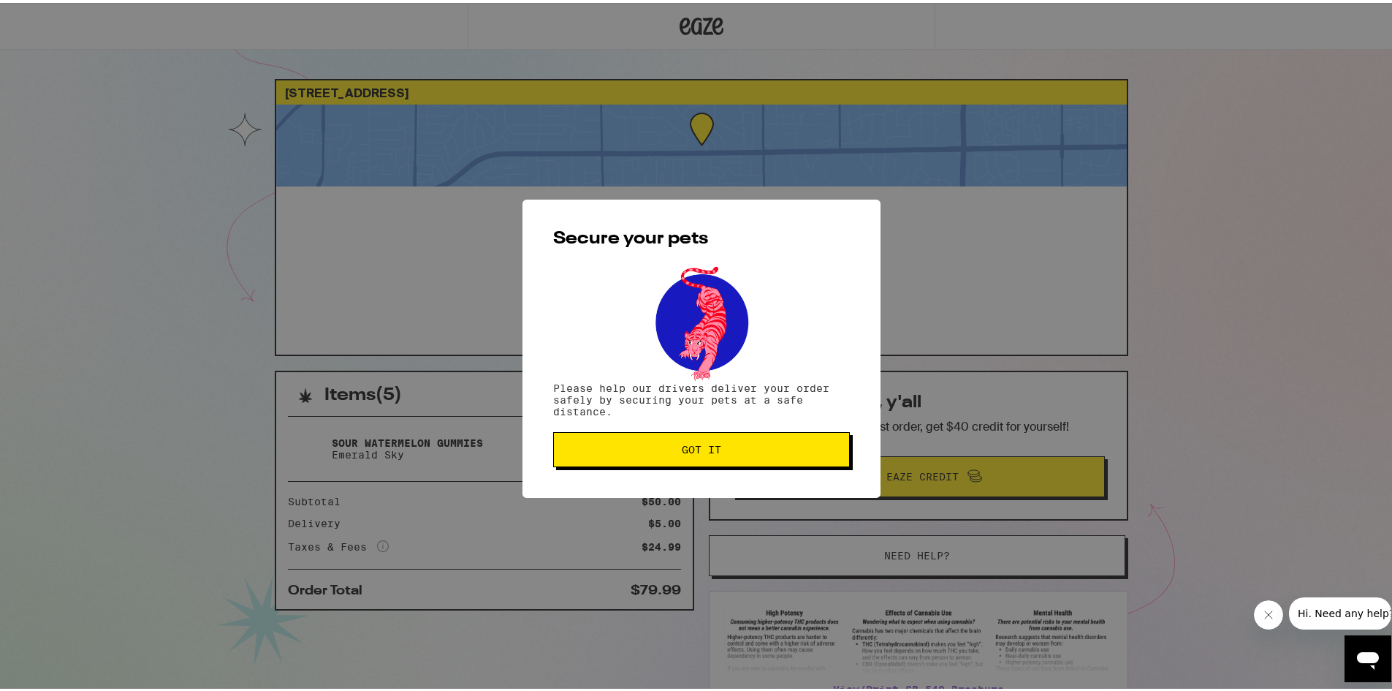
click at [760, 466] on div "Secure your pets Please help our drivers deliver your order safely by securing …" at bounding box center [701, 346] width 358 height 298
click at [756, 444] on span "Got it" at bounding box center [702, 446] width 272 height 10
